Goal: Transaction & Acquisition: Purchase product/service

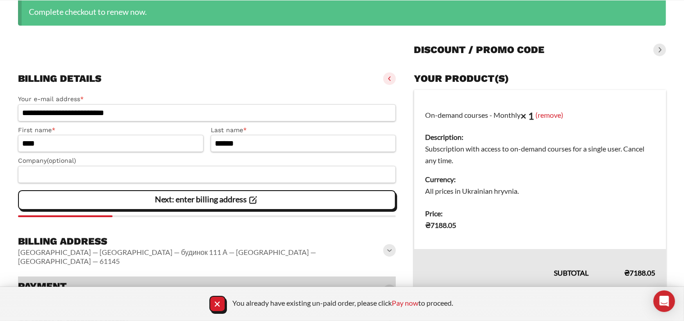
scroll to position [128, 0]
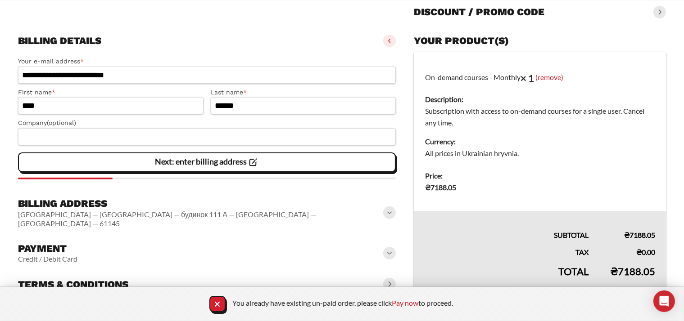
click at [391, 247] on span at bounding box center [389, 253] width 13 height 13
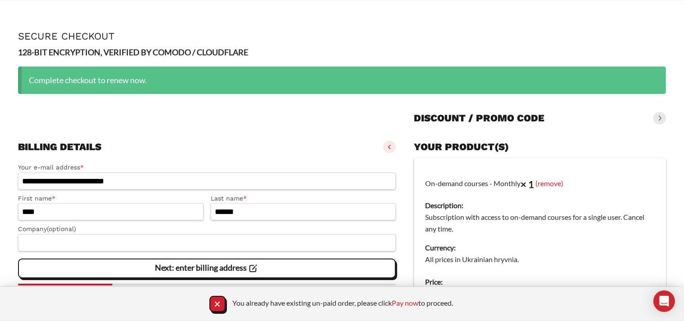
scroll to position [247, 0]
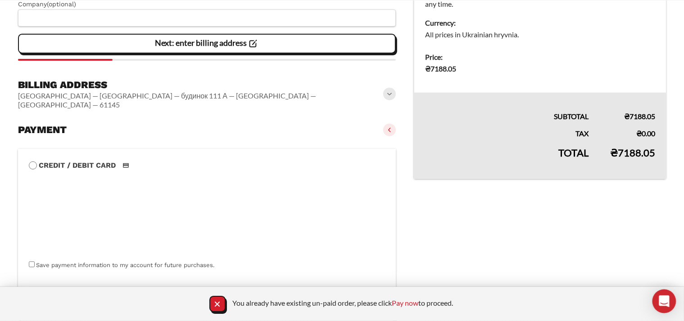
click at [665, 297] on icon "Open Intercom Messenger" at bounding box center [664, 302] width 10 height 12
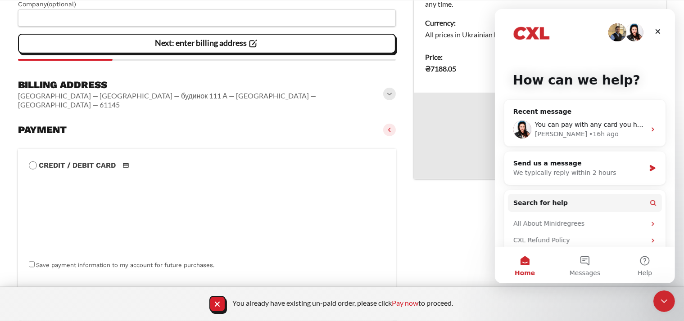
scroll to position [0, 0]
click at [581, 119] on div "You can pay with any card you have [PERSON_NAME] • 16h ago" at bounding box center [584, 129] width 161 height 33
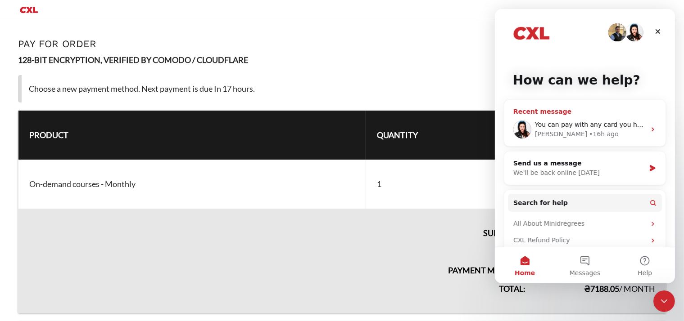
click at [559, 132] on div "Kimberly • 16h ago" at bounding box center [589, 134] width 111 height 9
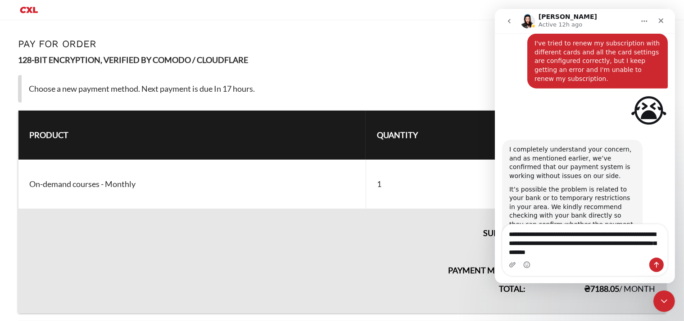
type textarea "**********"
click at [650, 262] on button "Send a message…" at bounding box center [656, 265] width 14 height 14
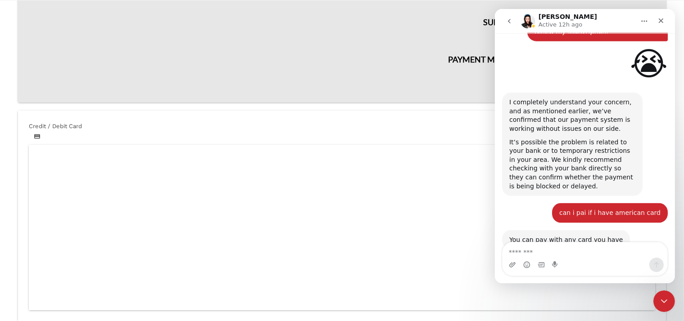
scroll to position [1231, 0]
click at [661, 21] on icon "Close" at bounding box center [660, 20] width 5 height 5
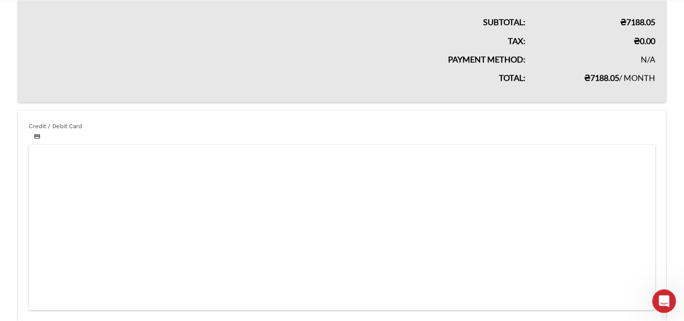
click at [668, 303] on div "Open Intercom Messenger" at bounding box center [663, 300] width 30 height 30
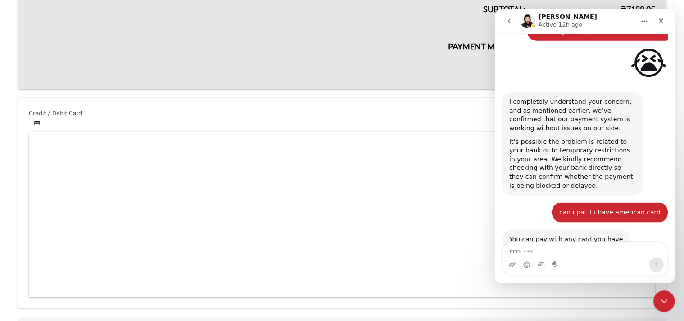
scroll to position [271, 0]
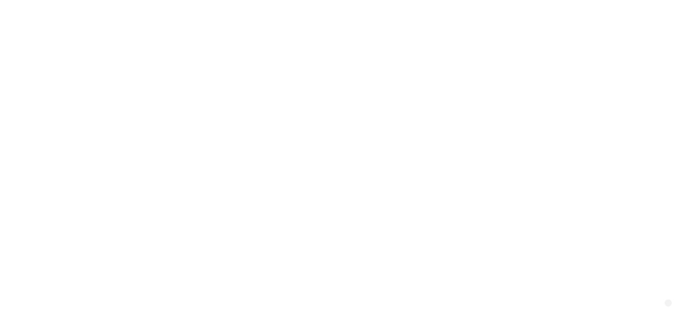
select select "**"
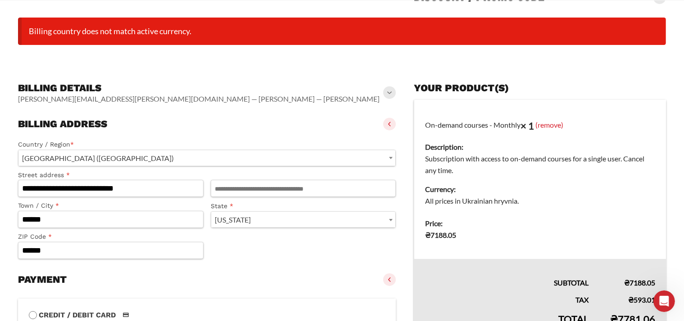
scroll to position [93, 0]
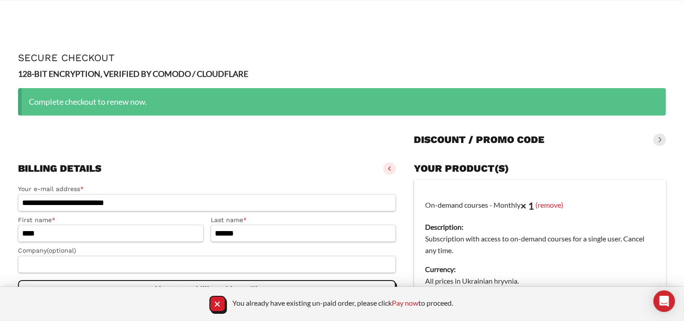
scroll to position [90, 0]
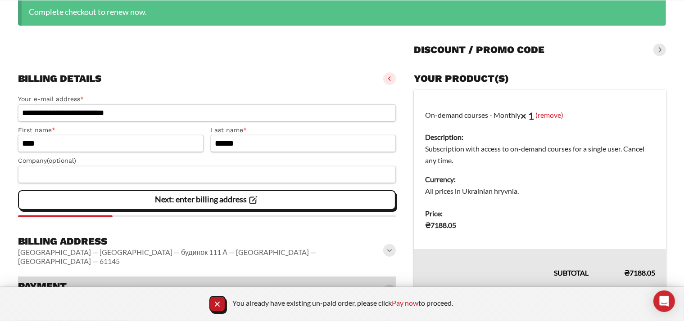
click at [214, 301] on icon "Close Notification" at bounding box center [217, 305] width 12 height 12
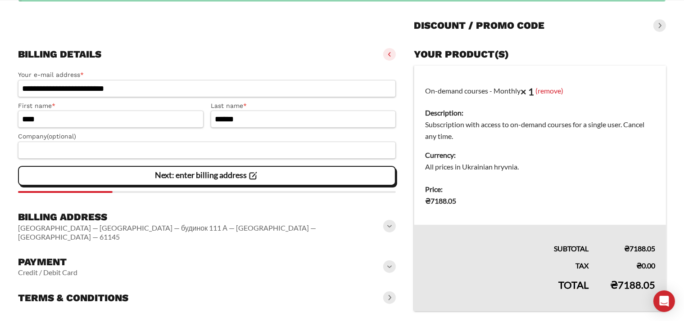
scroll to position [128, 0]
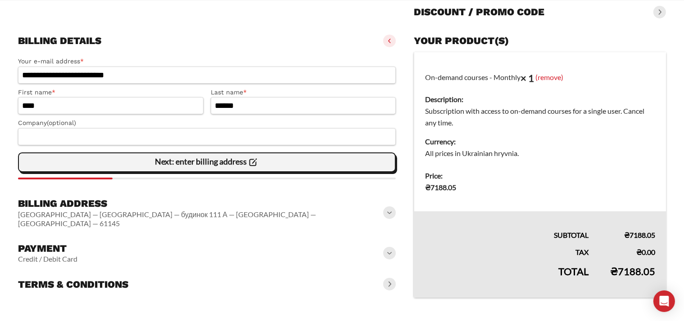
click at [252, 164] on icon at bounding box center [253, 163] width 12 height 12
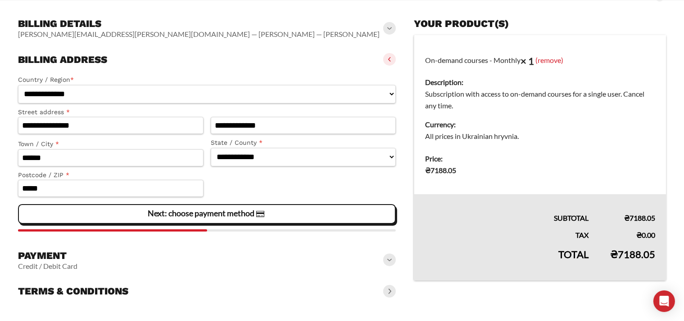
click at [236, 204] on div "**********" at bounding box center [207, 151] width 378 height 160
click at [0, 0] on slot "Next: choose payment method" at bounding box center [0, 0] width 0 height 0
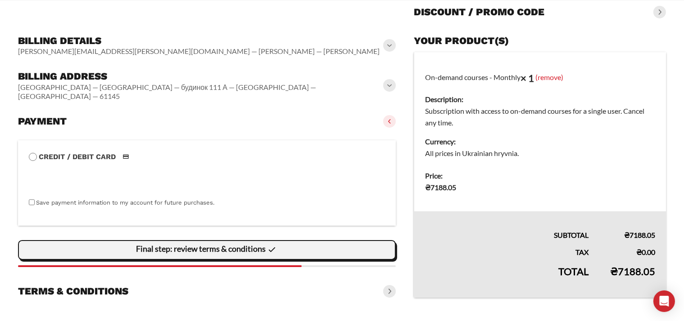
click at [0, 0] on slot "Final step: review terms & conditions" at bounding box center [0, 0] width 0 height 0
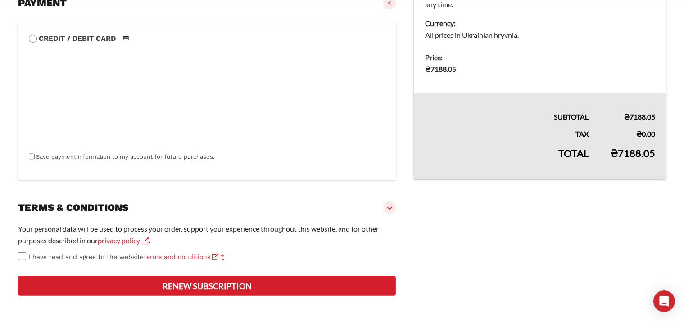
scroll to position [270, 0]
click at [229, 284] on button "Renew subscription" at bounding box center [207, 286] width 378 height 20
click at [234, 286] on button "Renew subscription" at bounding box center [207, 286] width 378 height 20
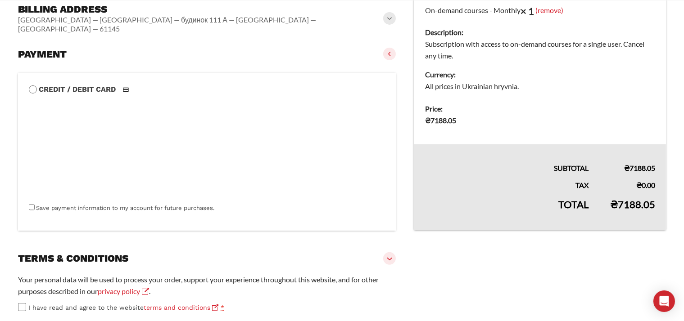
scroll to position [205, 0]
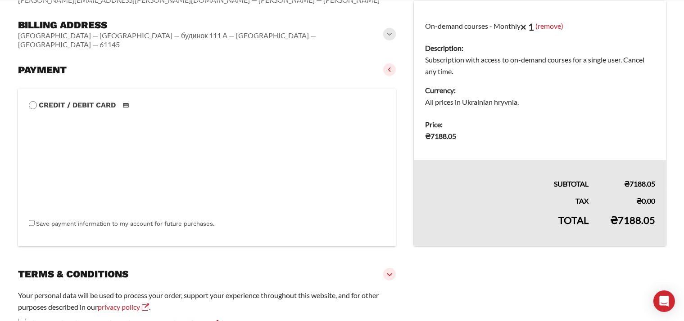
click at [393, 63] on span at bounding box center [389, 69] width 13 height 13
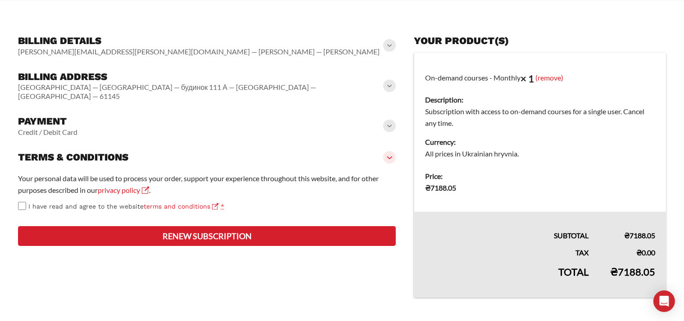
scroll to position [154, 0]
click at [390, 120] on span at bounding box center [389, 126] width 13 height 13
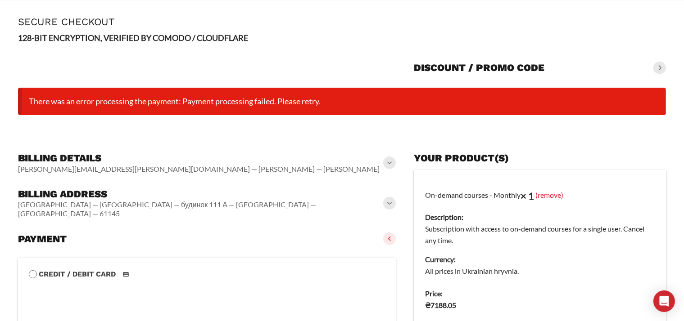
scroll to position [0, 0]
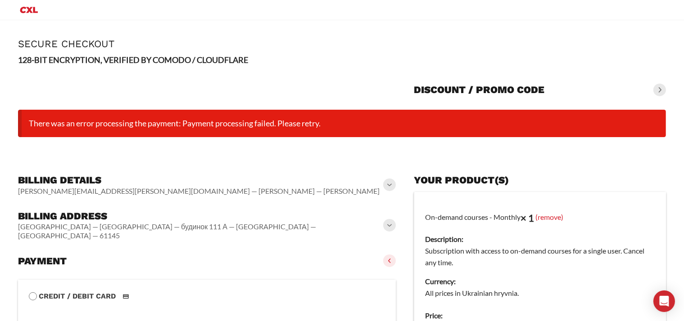
click at [23, 9] on icon "Primary Menu" at bounding box center [29, 10] width 22 height 11
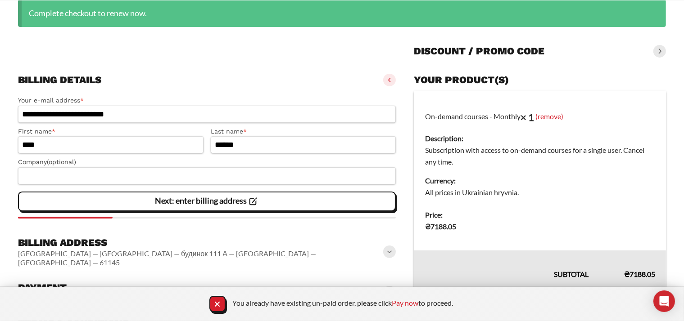
scroll to position [90, 0]
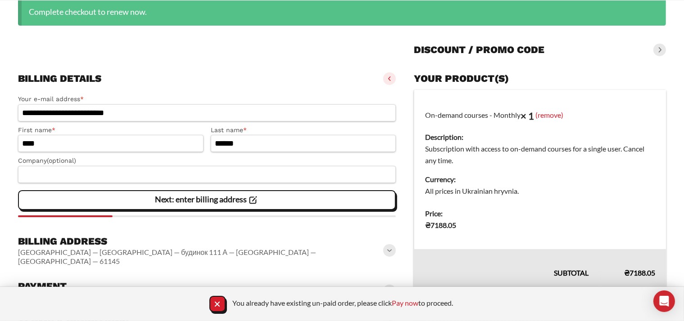
click at [0, 0] on slot "Next: enter billing address" at bounding box center [0, 0] width 0 height 0
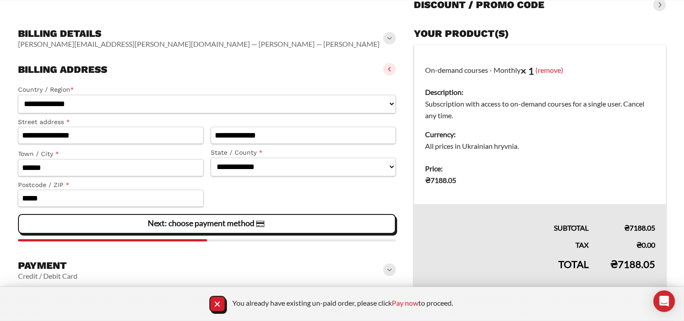
scroll to position [145, 0]
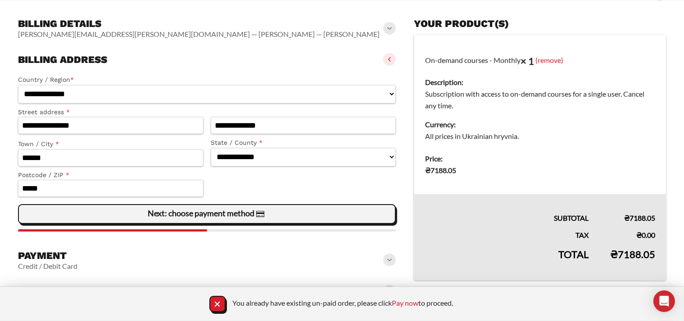
click at [0, 0] on slot "Next: choose payment method" at bounding box center [0, 0] width 0 height 0
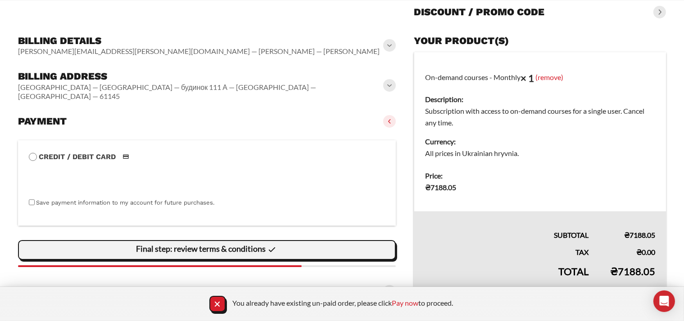
click at [0, 0] on slot "Final step: review terms & conditions" at bounding box center [0, 0] width 0 height 0
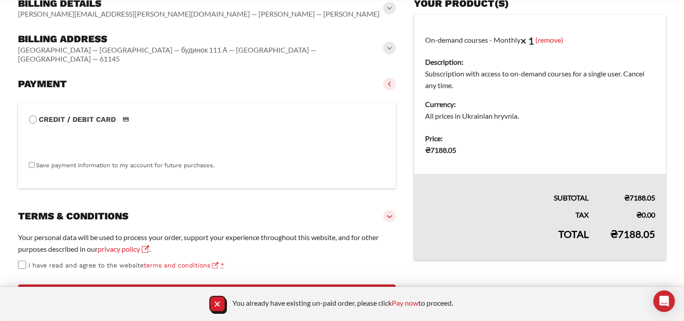
click at [16, 253] on slot "**********" at bounding box center [342, 99] width 684 height 461
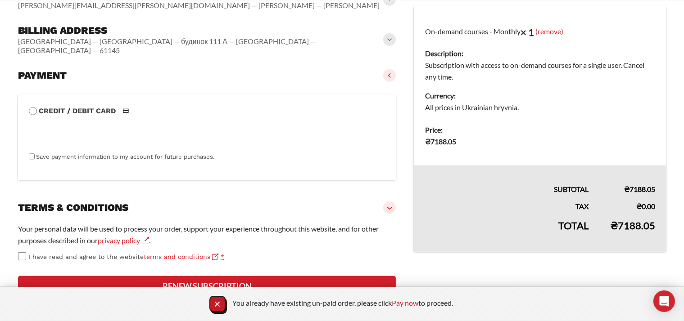
click at [215, 302] on icon "Close Notification" at bounding box center [217, 305] width 12 height 12
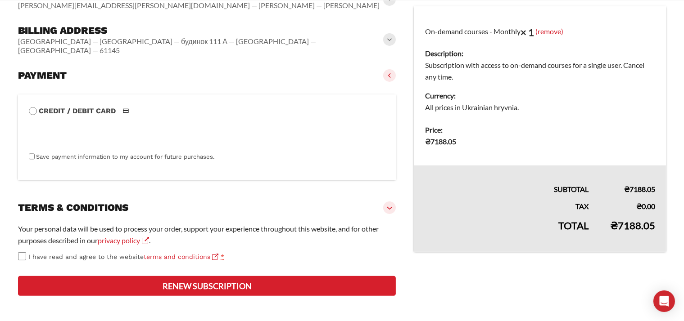
click at [257, 293] on button "Renew subscription" at bounding box center [207, 286] width 378 height 20
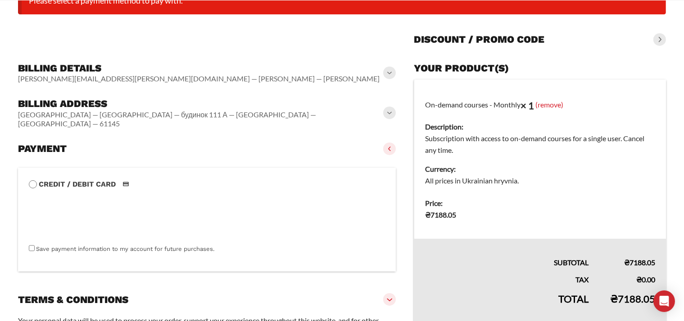
scroll to position [218, 0]
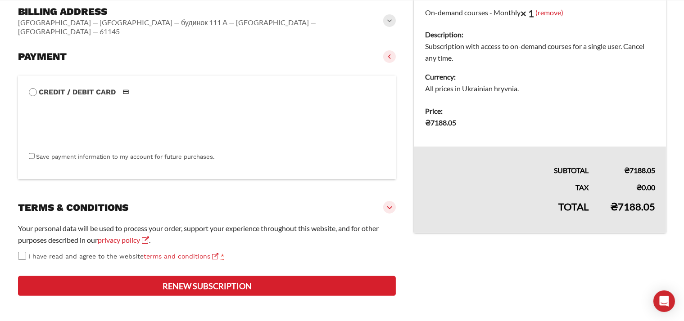
click at [238, 290] on button "Renew subscription" at bounding box center [207, 286] width 378 height 20
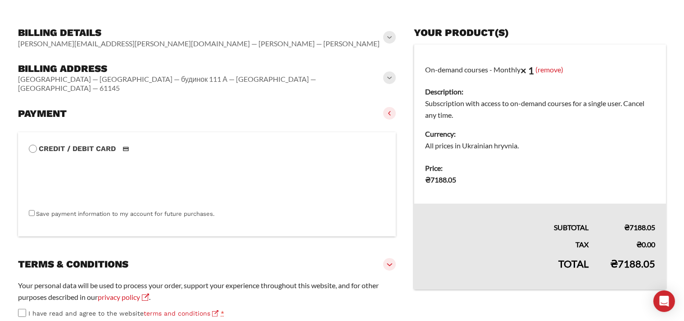
scroll to position [242, 0]
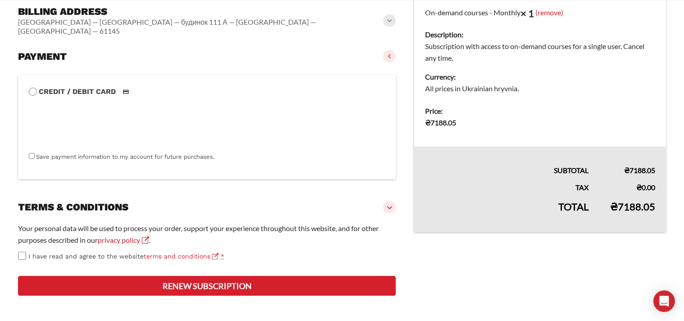
click at [246, 288] on button "Renew subscription" at bounding box center [207, 286] width 378 height 20
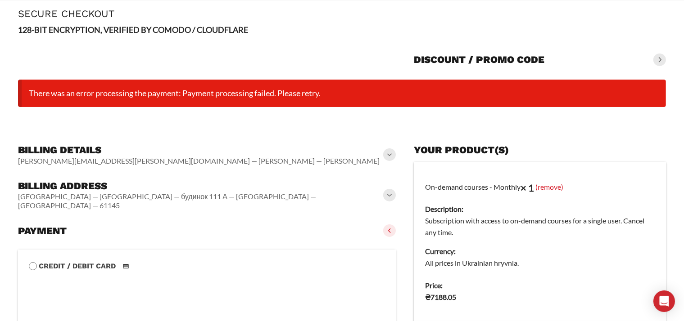
scroll to position [0, 0]
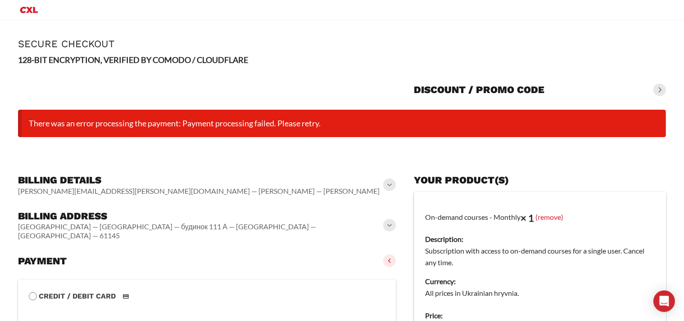
click at [29, 14] on icon "Primary Menu" at bounding box center [29, 10] width 22 height 11
